Goal: Transaction & Acquisition: Purchase product/service

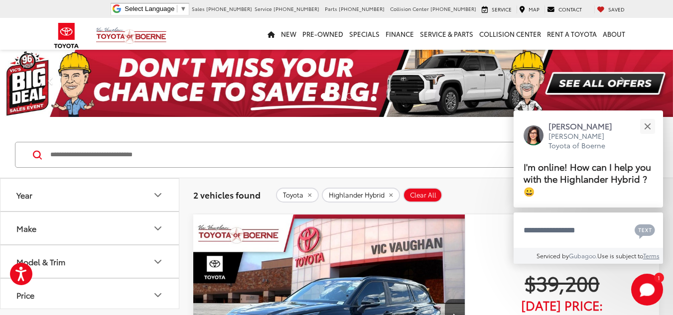
click at [93, 231] on button "Make" at bounding box center [89, 228] width 179 height 32
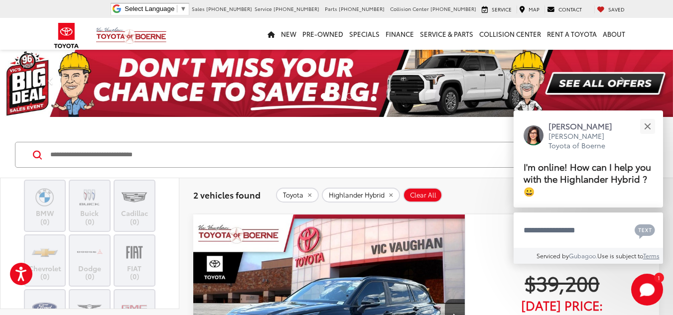
scroll to position [100, 0]
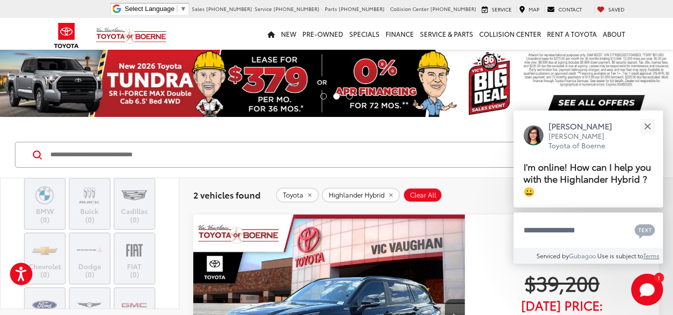
click at [426, 192] on span "Clear All" at bounding box center [423, 195] width 26 height 8
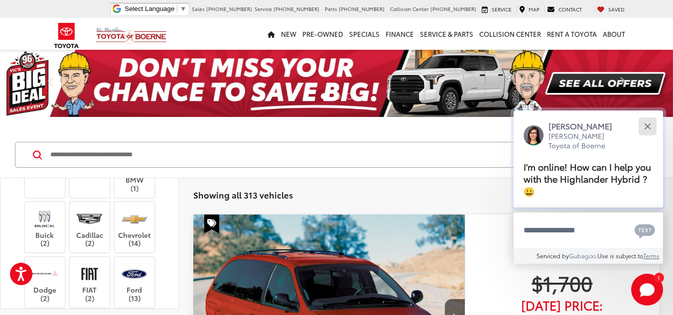
click at [647, 123] on button "Close" at bounding box center [647, 126] width 21 height 21
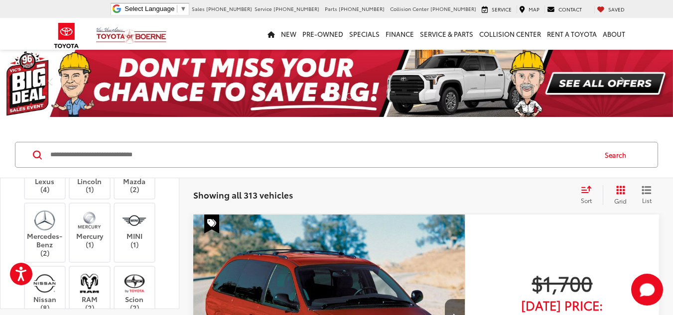
scroll to position [399, 0]
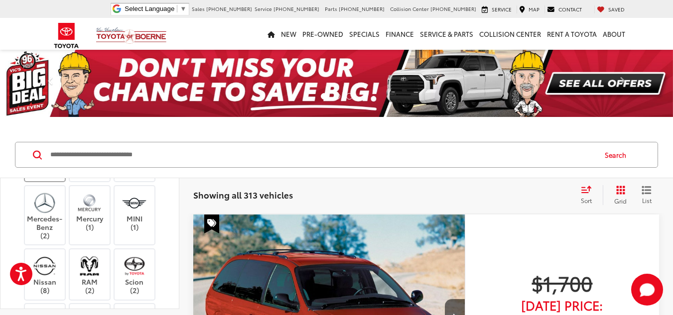
click at [48, 177] on label "Lexus (4)" at bounding box center [45, 168] width 40 height 17
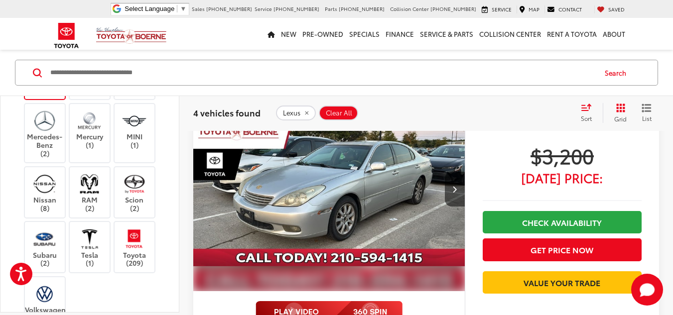
scroll to position [149, 0]
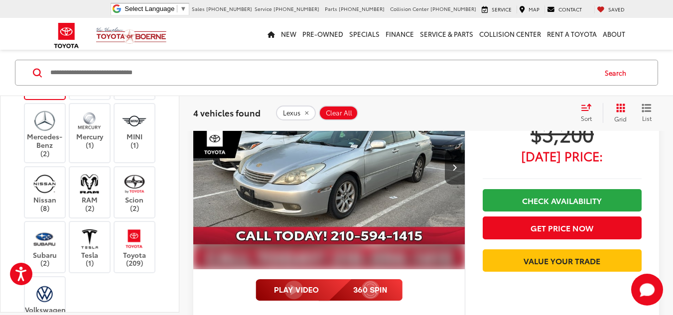
click at [48, 95] on label "Lexus (4)" at bounding box center [45, 86] width 40 height 17
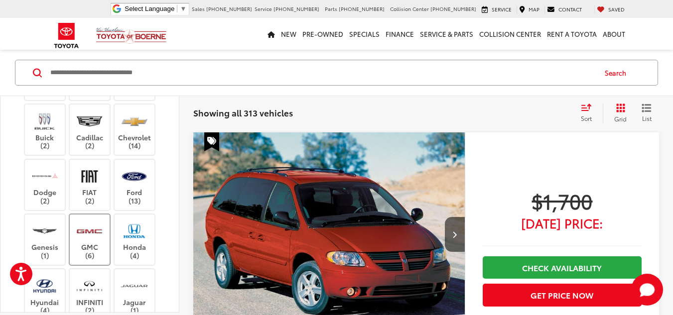
scroll to position [149, 0]
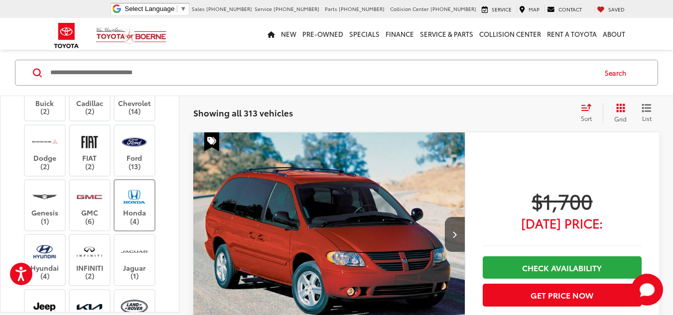
click at [136, 212] on label "Honda (4)" at bounding box center [135, 205] width 40 height 40
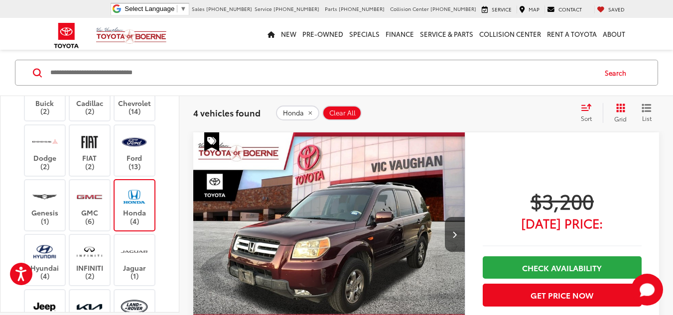
click at [137, 206] on img at bounding box center [134, 196] width 27 height 23
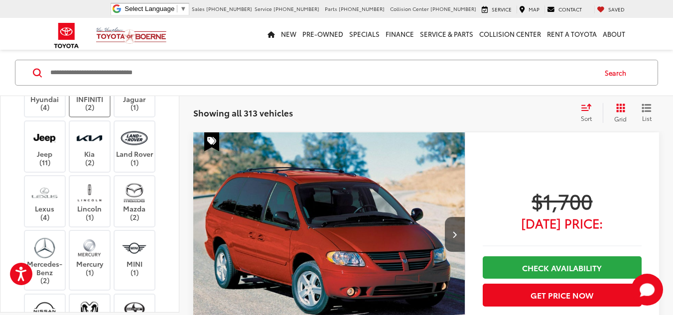
scroll to position [349, 0]
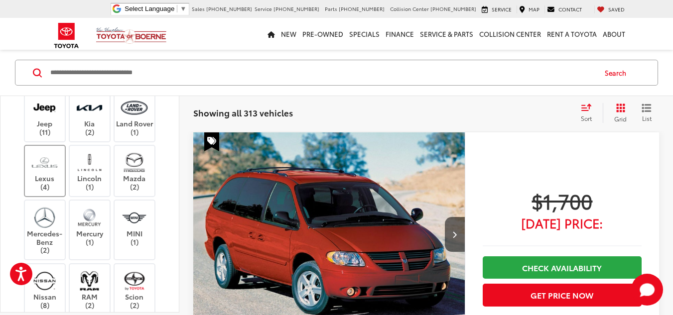
click at [47, 177] on label "Lexus (4)" at bounding box center [45, 171] width 40 height 40
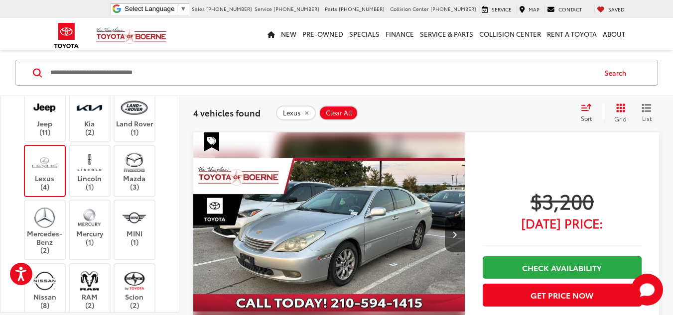
click at [373, 248] on img "2002 Lexus ES 300 0" at bounding box center [329, 235] width 273 height 205
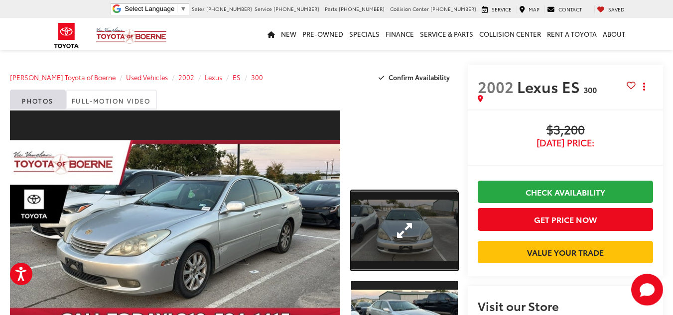
click at [380, 213] on link "Expand Photo 1" at bounding box center [404, 231] width 107 height 80
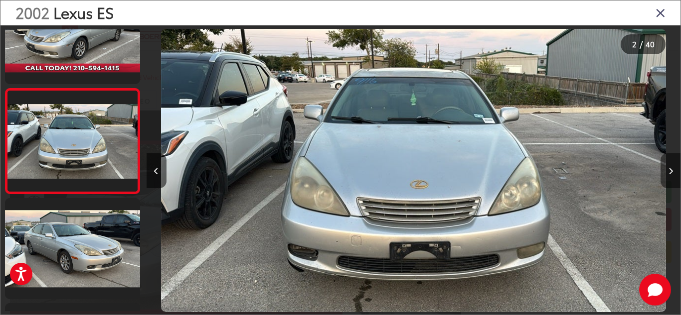
click at [673, 169] on button "Next image" at bounding box center [670, 170] width 20 height 35
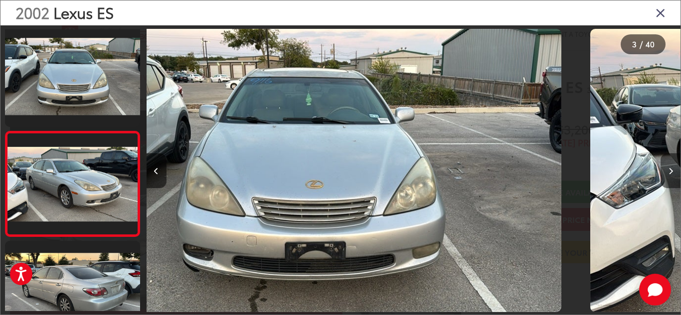
scroll to position [152, 0]
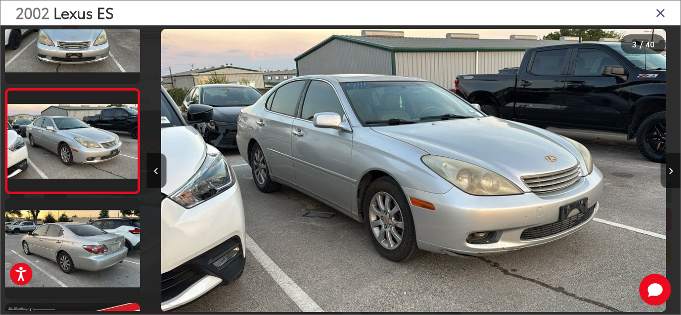
click at [673, 169] on button "Next image" at bounding box center [670, 170] width 20 height 35
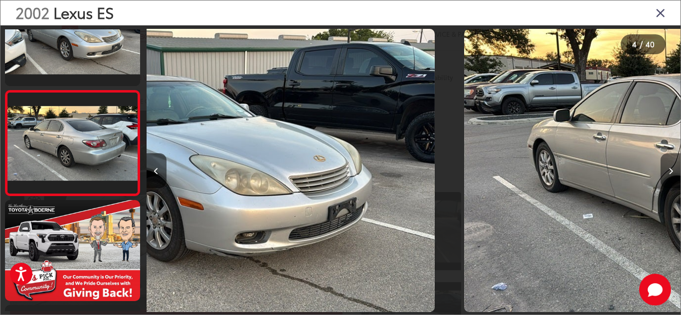
scroll to position [257, 0]
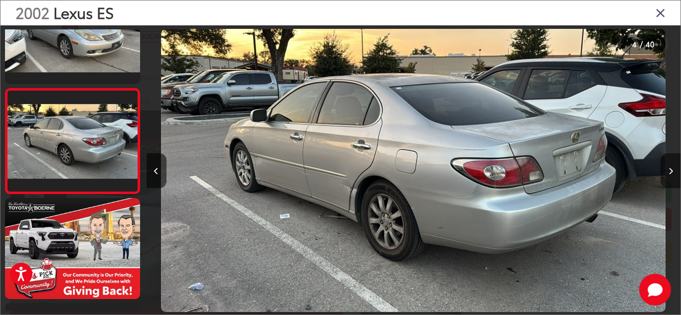
click at [673, 169] on button "Next image" at bounding box center [670, 170] width 20 height 35
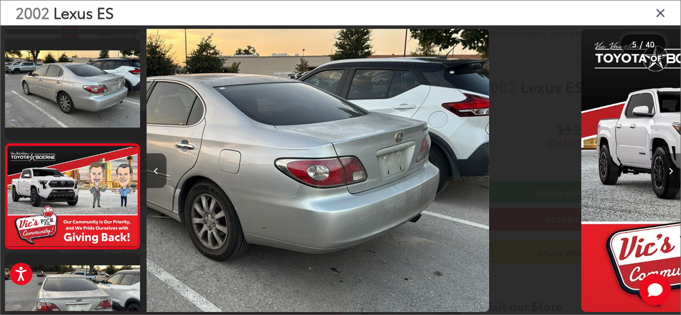
scroll to position [362, 0]
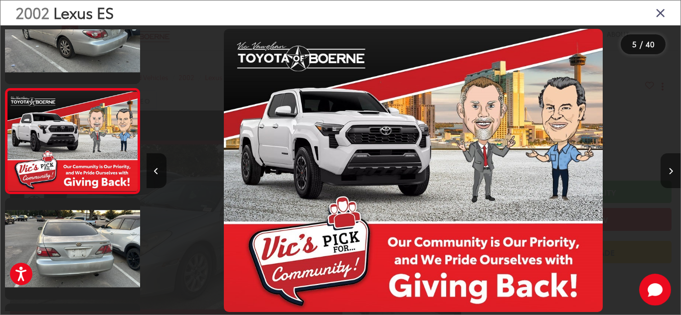
click at [673, 169] on button "Next image" at bounding box center [670, 170] width 20 height 35
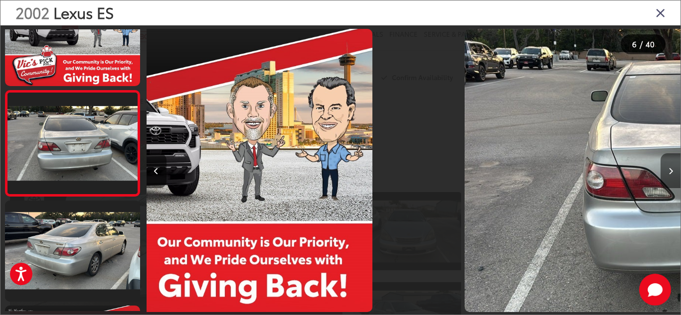
scroll to position [467, 0]
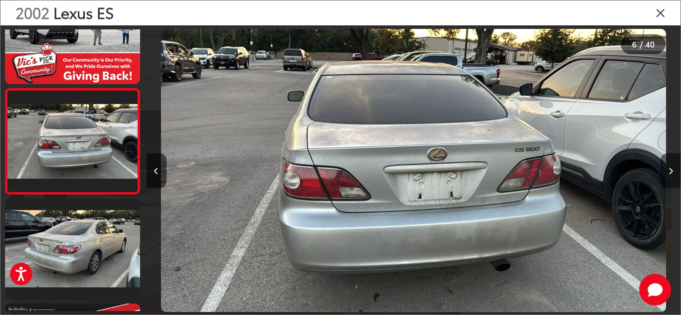
click at [673, 169] on button "Next image" at bounding box center [670, 170] width 20 height 35
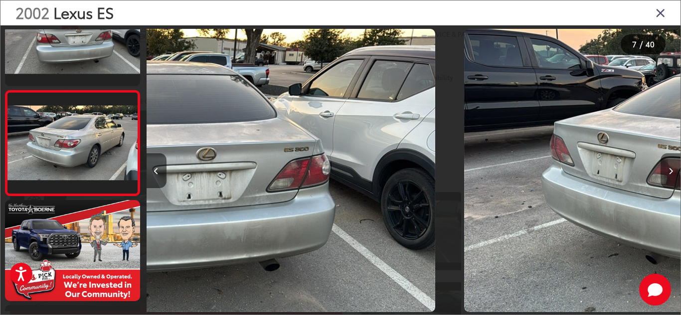
scroll to position [573, 0]
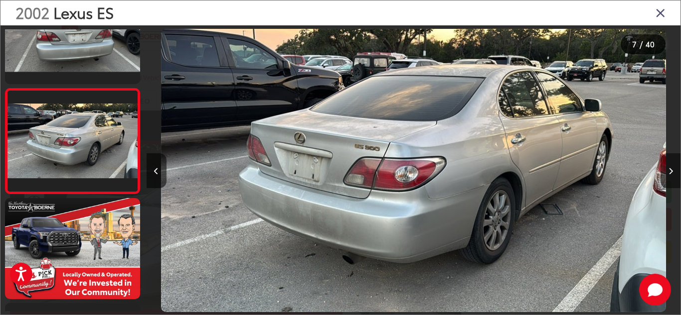
click at [673, 169] on button "Next image" at bounding box center [670, 170] width 20 height 35
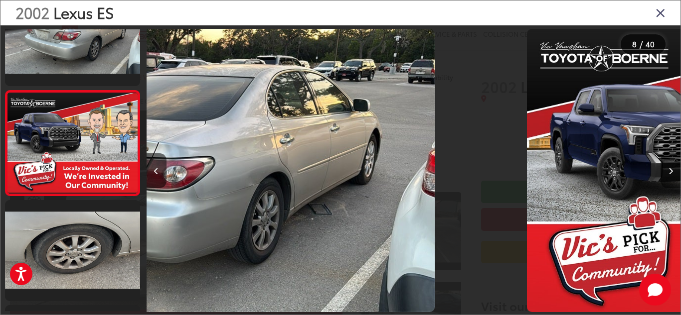
scroll to position [678, 0]
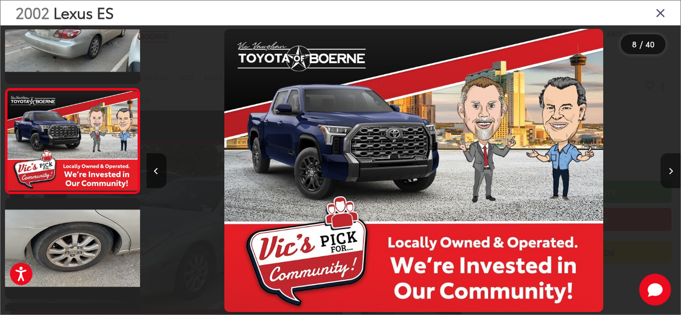
click at [673, 169] on button "Next image" at bounding box center [670, 170] width 20 height 35
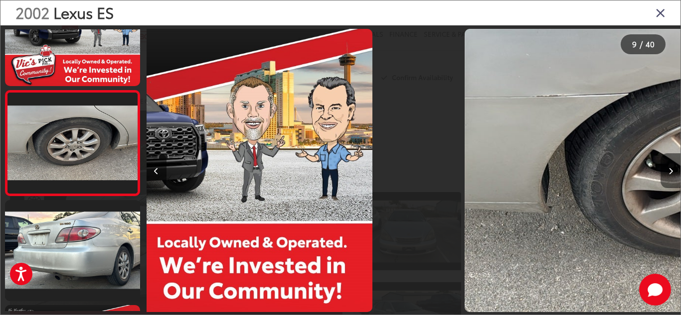
scroll to position [783, 0]
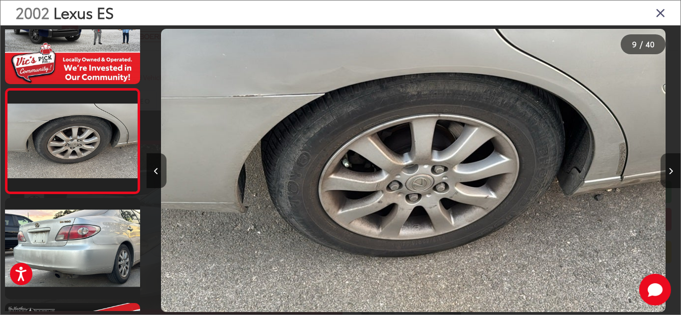
click at [673, 169] on button "Next image" at bounding box center [670, 170] width 20 height 35
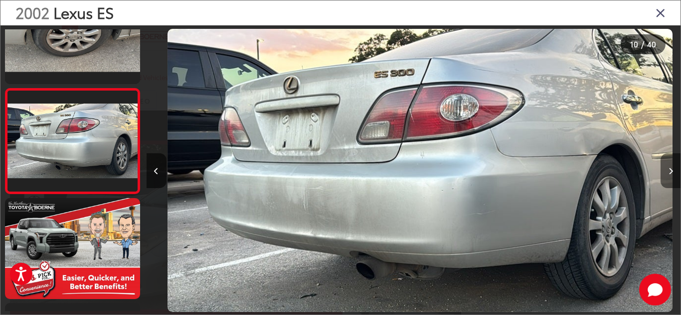
scroll to position [0, 4803]
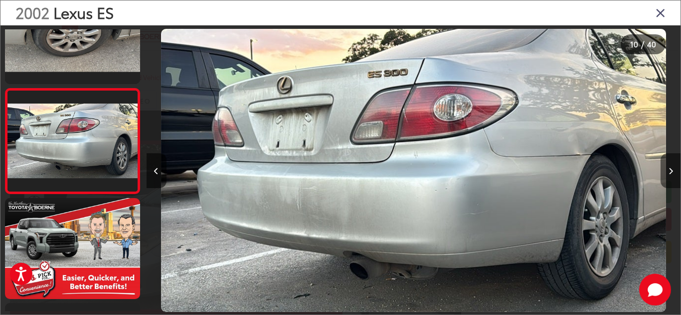
click at [673, 169] on button "Next image" at bounding box center [670, 170] width 20 height 35
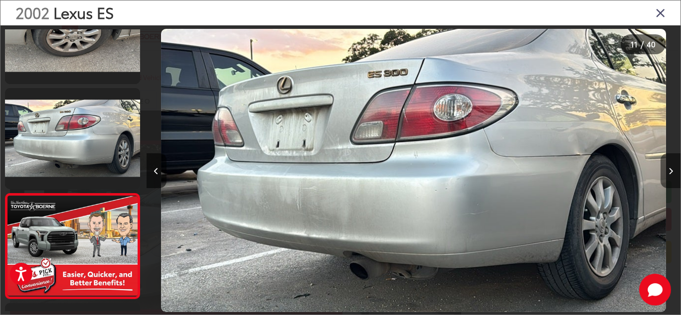
scroll to position [0, 0]
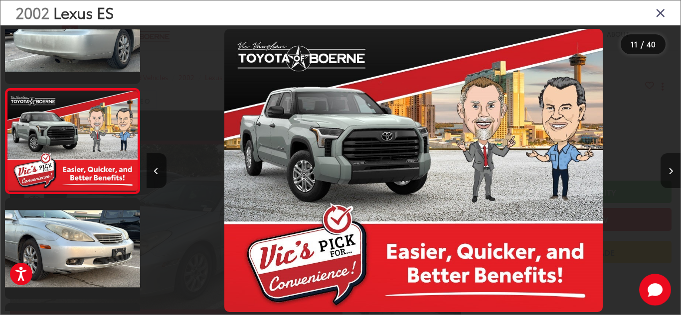
click at [673, 169] on button "Next image" at bounding box center [670, 170] width 20 height 35
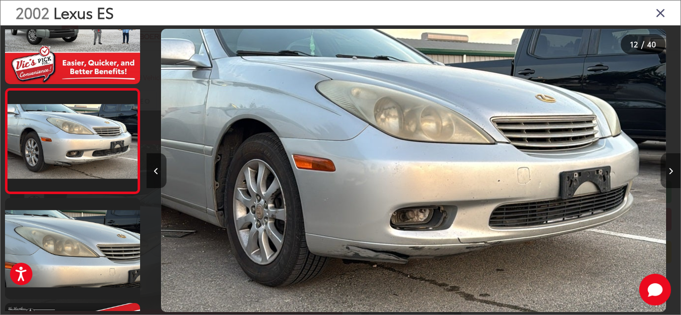
click at [673, 169] on button "Next image" at bounding box center [670, 170] width 20 height 35
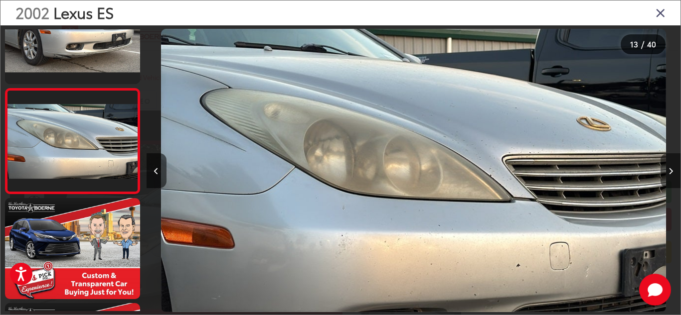
click at [673, 169] on button "Next image" at bounding box center [670, 170] width 20 height 35
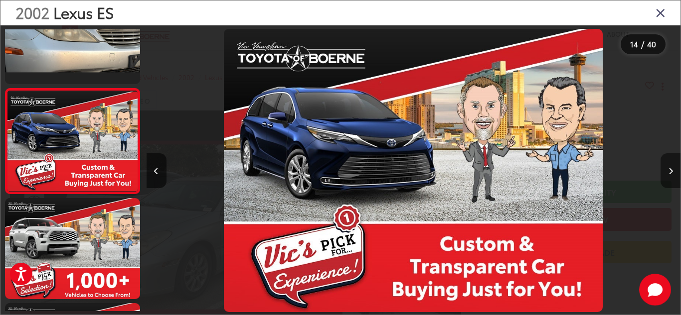
click at [673, 169] on button "Next image" at bounding box center [670, 170] width 20 height 35
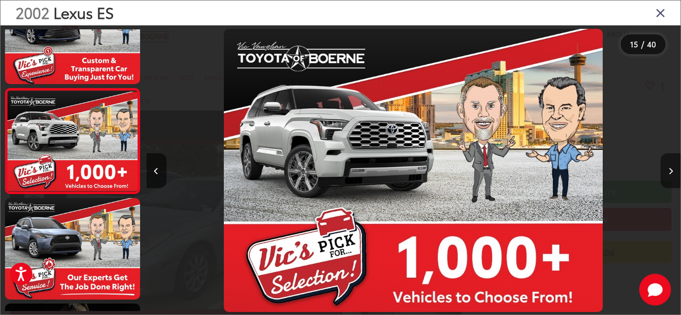
click at [673, 169] on button "Next image" at bounding box center [670, 170] width 20 height 35
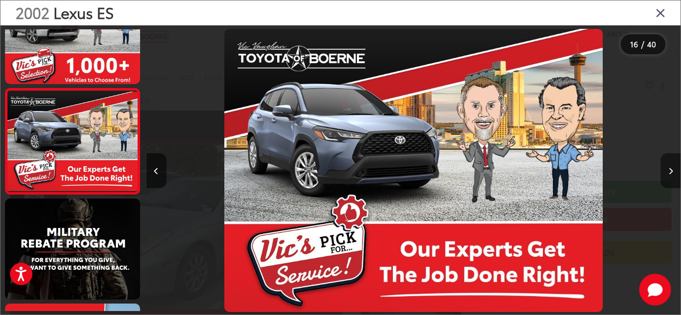
click at [673, 169] on button "Next image" at bounding box center [670, 170] width 20 height 35
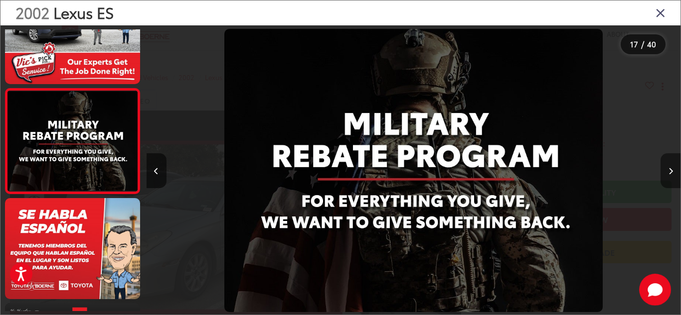
click at [673, 169] on button "Next image" at bounding box center [670, 170] width 20 height 35
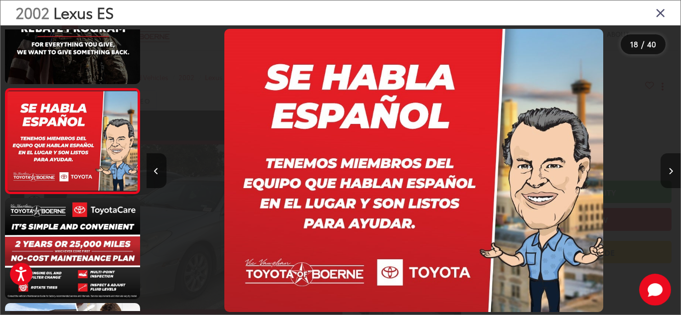
click at [673, 169] on button "Next image" at bounding box center [670, 170] width 20 height 35
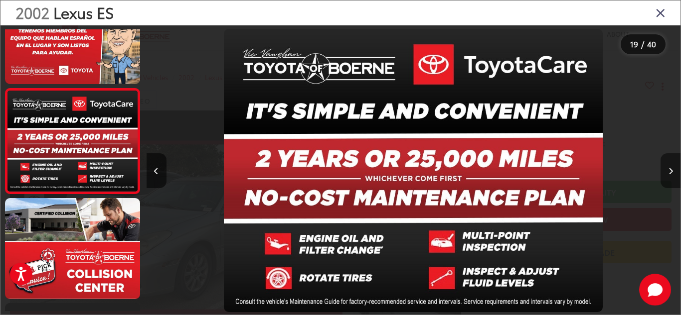
click at [673, 169] on button "Next image" at bounding box center [670, 170] width 20 height 35
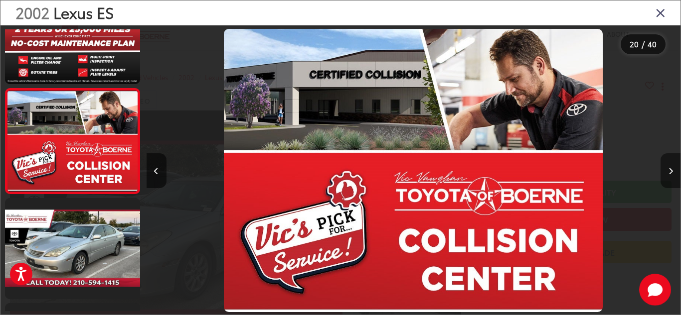
click at [673, 169] on button "Next image" at bounding box center [670, 170] width 20 height 35
